Goal: Task Accomplishment & Management: Use online tool/utility

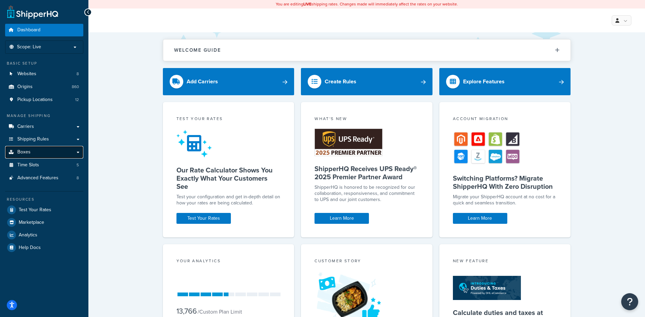
click at [49, 149] on link "Boxes" at bounding box center [44, 152] width 78 height 13
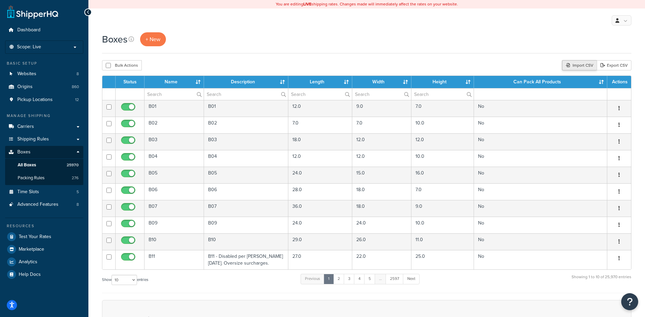
click at [580, 63] on div "Import CSV" at bounding box center [579, 65] width 35 height 10
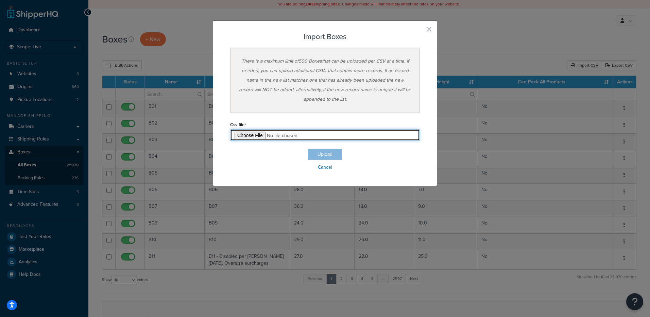
click at [249, 134] on input "file" at bounding box center [325, 135] width 190 height 12
type input "C:\fakepath\09_15_2025_box_dims.csv"
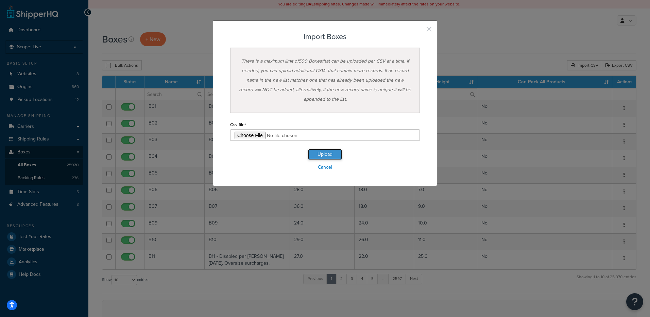
click at [319, 152] on button "Upload" at bounding box center [325, 154] width 34 height 11
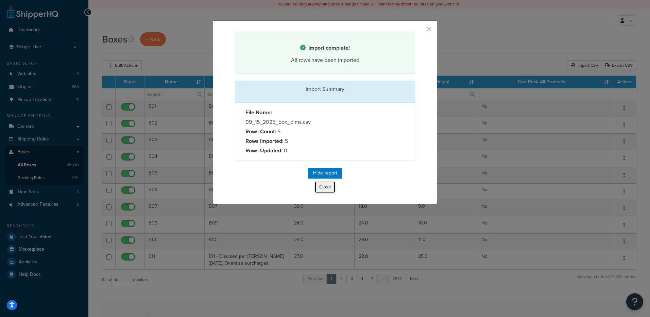
click at [324, 188] on button "Close" at bounding box center [325, 187] width 20 height 12
